Goal: Transaction & Acquisition: Purchase product/service

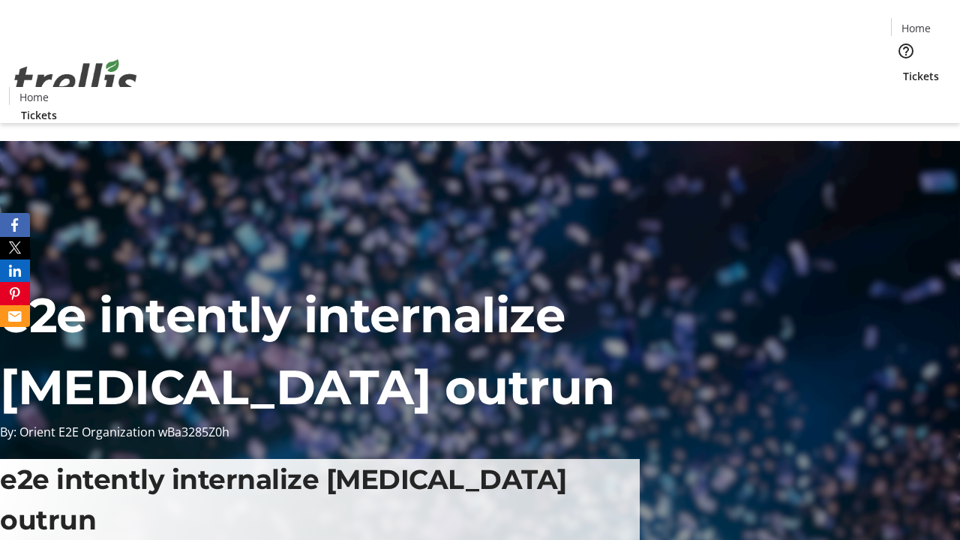
click at [903, 68] on span "Tickets" at bounding box center [921, 76] width 36 height 16
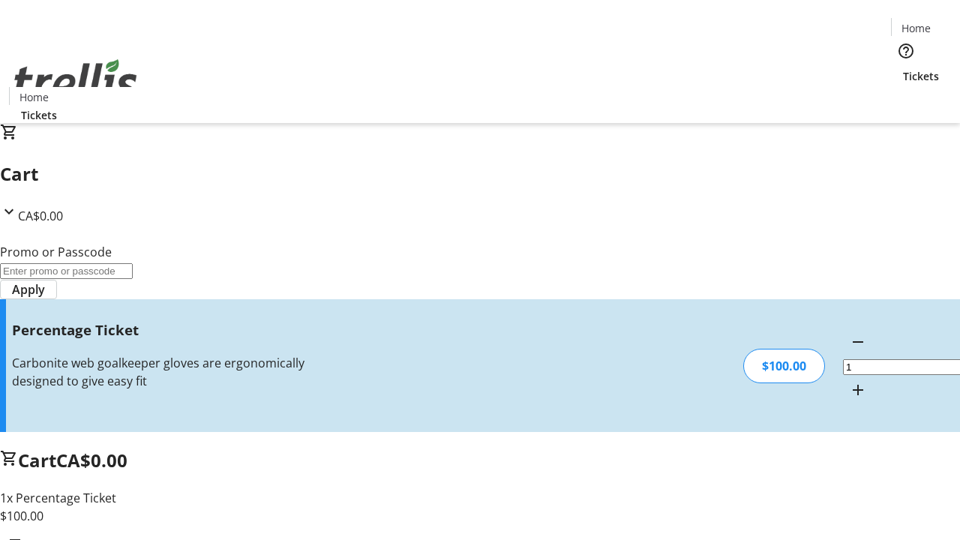
type input "FOO"
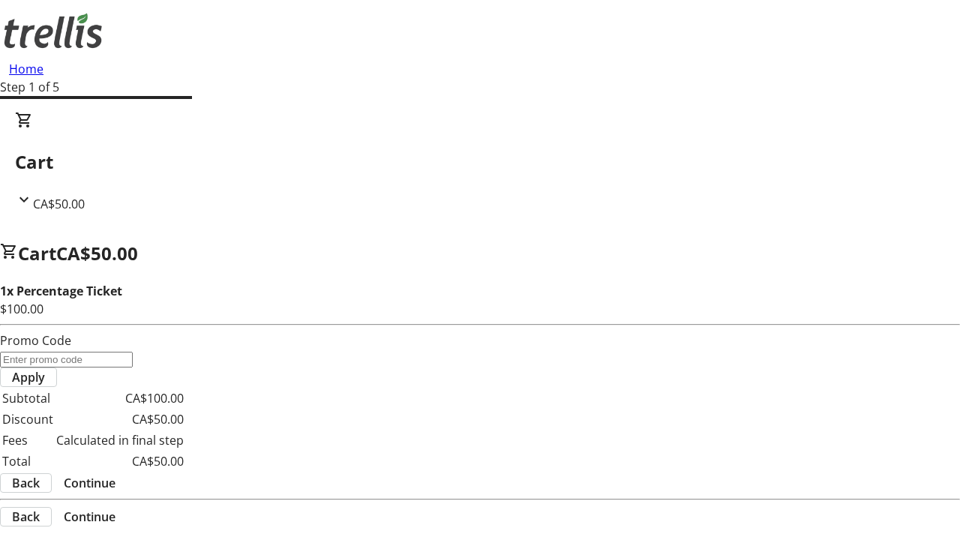
click at [115, 474] on span "Continue" at bounding box center [90, 483] width 52 height 18
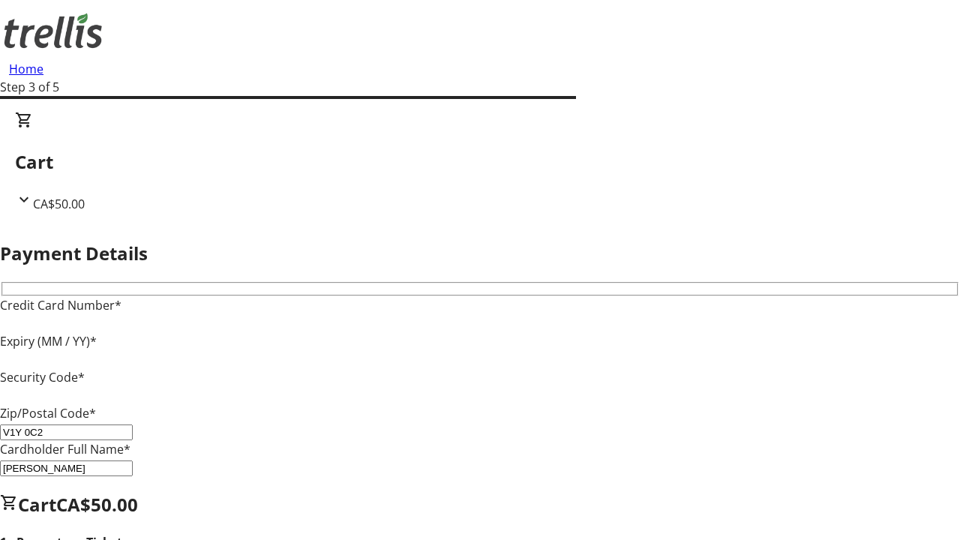
type input "V1Y 0C2"
